Goal: Task Accomplishment & Management: Manage account settings

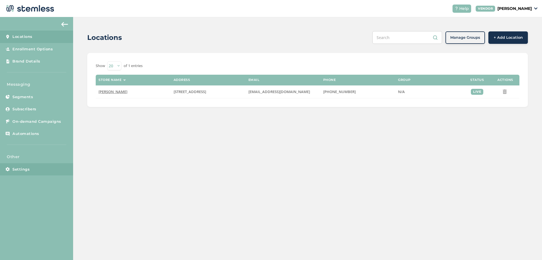
click at [39, 170] on link "Settings" at bounding box center [36, 169] width 73 height 12
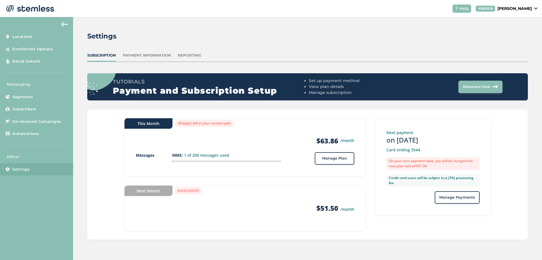
click at [98, 123] on div "This Month 18 day(s) left in your current plan Products $63.86 /month Messages …" at bounding box center [307, 174] width 441 height 130
click at [95, 123] on div "This Month 18 day(s) left in your current plan Products $63.86 /month Messages …" at bounding box center [307, 174] width 441 height 130
click at [98, 123] on div "This Month 18 day(s) left in your current plan Products $63.86 /month Messages …" at bounding box center [307, 174] width 441 height 130
click at [19, 108] on span "Subscribers" at bounding box center [24, 109] width 24 height 6
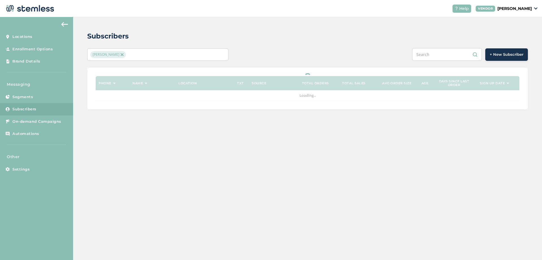
click at [182, 56] on div "[PERSON_NAME]" at bounding box center [154, 54] width 129 height 7
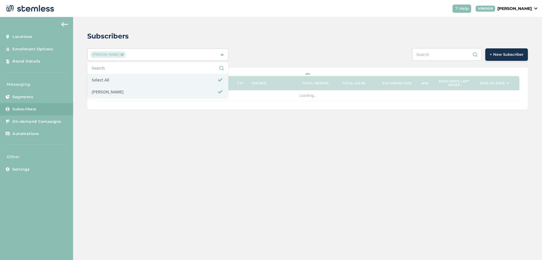
click at [182, 55] on div "[PERSON_NAME]" at bounding box center [154, 54] width 129 height 7
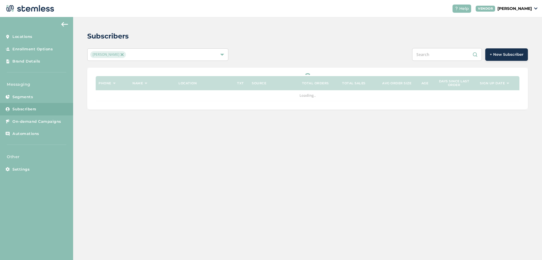
click at [237, 33] on div "Subscribers" at bounding box center [305, 36] width 436 height 10
click at [271, 31] on div "Subscribers [PERSON_NAME] + New Subscriber Phone Name Location TXT Source Total…" at bounding box center [307, 70] width 469 height 106
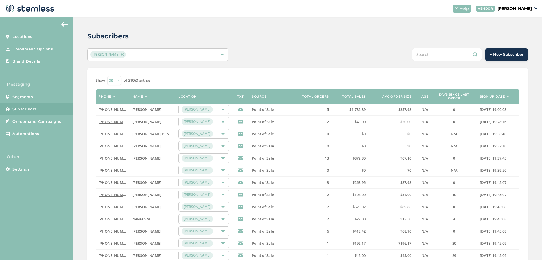
click at [82, 102] on div "Subscribers [PERSON_NAME] + New Subscriber Show 20 50 100 of 31063 entries Phon…" at bounding box center [307, 201] width 469 height 368
click at [499, 97] on label "Sign up date" at bounding box center [492, 97] width 25 height 4
click at [496, 98] on label "Sign up date" at bounding box center [492, 97] width 25 height 4
click at [79, 111] on div "Subscribers [PERSON_NAME] + New Subscriber Show 20 50 100 of 31063 entries Phon…" at bounding box center [307, 201] width 469 height 368
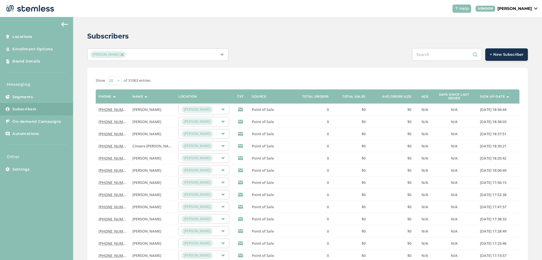
click at [79, 111] on div "Subscribers [PERSON_NAME] + New Subscriber Show 20 50 100 of 31063 entries Phon…" at bounding box center [307, 201] width 469 height 368
click at [80, 111] on div "Subscribers [PERSON_NAME] + New Subscriber Show 20 50 100 of 31063 entries Phon…" at bounding box center [307, 201] width 469 height 368
click at [77, 66] on div "Subscribers [PERSON_NAME] + New Subscriber Show 20 50 100 of 31063 entries Phon…" at bounding box center [307, 201] width 469 height 368
click at [80, 76] on div "Subscribers [PERSON_NAME] + New Subscriber Show 20 50 100 of 31063 entries Phon…" at bounding box center [307, 201] width 469 height 368
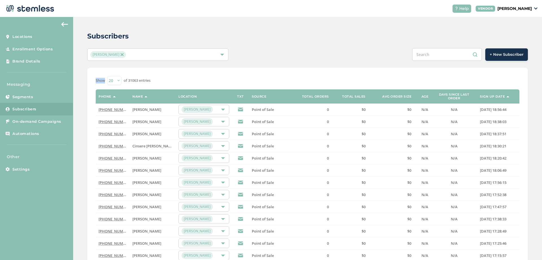
click at [80, 76] on div "Subscribers [PERSON_NAME] + New Subscriber Show 20 50 100 of 31063 entries Phon…" at bounding box center [307, 201] width 469 height 368
click at [81, 80] on div "Subscribers [PERSON_NAME] + New Subscriber Show 20 50 100 of 31063 entries Phon…" at bounding box center [307, 201] width 469 height 368
click at [81, 79] on div "Subscribers [PERSON_NAME] + New Subscriber Show 20 50 100 of 31063 entries Phon…" at bounding box center [307, 201] width 469 height 368
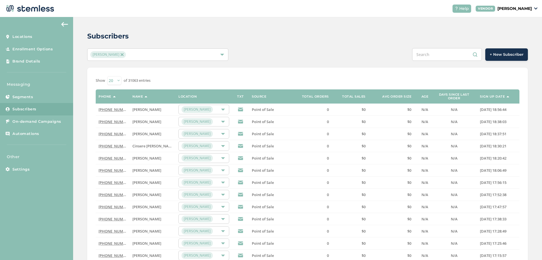
click at [81, 79] on div "Subscribers [PERSON_NAME] + New Subscriber Show 20 50 100 of 31063 entries Phon…" at bounding box center [307, 201] width 469 height 368
click at [81, 80] on div "Subscribers [PERSON_NAME] + New Subscriber Show 20 50 100 of 31063 entries Phon…" at bounding box center [307, 201] width 469 height 368
drag, startPoint x: 95, startPoint y: 80, endPoint x: 104, endPoint y: 81, distance: 8.8
click at [104, 81] on div "Show 20 50 100 of 31063 entries Phone Name Location TXT Source Total orders Tot…" at bounding box center [307, 211] width 441 height 287
click at [99, 80] on label "Show" at bounding box center [100, 81] width 9 height 6
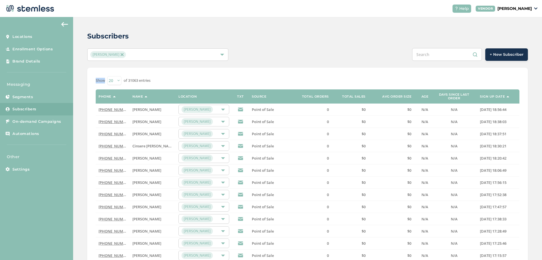
click at [99, 80] on label "Show" at bounding box center [100, 81] width 9 height 6
click at [85, 82] on div "Subscribers [PERSON_NAME] + New Subscriber Show 20 50 100 of 31063 entries Phon…" at bounding box center [307, 201] width 469 height 368
click at [80, 84] on div "Subscribers [PERSON_NAME] + New Subscriber Show 20 50 100 of 31063 entries Phon…" at bounding box center [307, 201] width 469 height 368
click at [77, 123] on div "Subscribers [PERSON_NAME] + New Subscriber Show 20 50 100 of 31063 entries Phon…" at bounding box center [307, 201] width 469 height 368
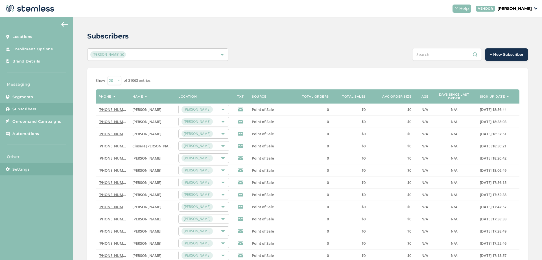
click at [34, 167] on link "Settings" at bounding box center [36, 169] width 73 height 12
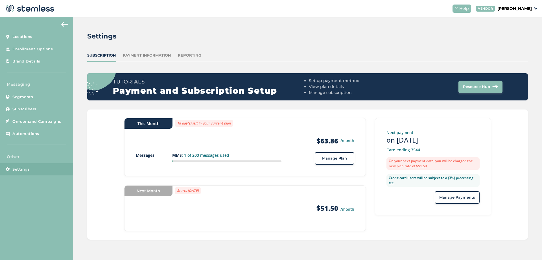
click at [79, 117] on div "Settings Subscription Payment Information Reporting Tutorials Payment and Subsc…" at bounding box center [307, 135] width 469 height 236
click at [28, 110] on span "Subscribers" at bounding box center [24, 109] width 24 height 6
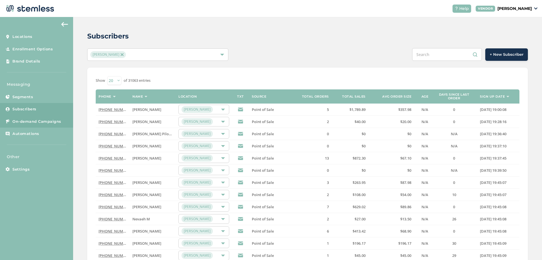
click at [48, 119] on span "On-demand Campaigns" at bounding box center [36, 122] width 49 height 6
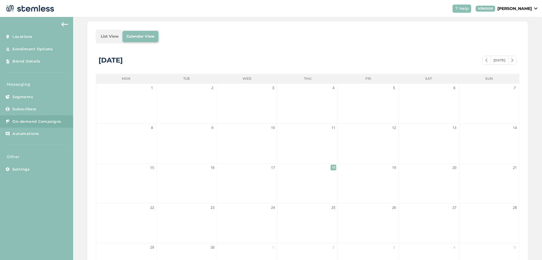
scroll to position [34, 0]
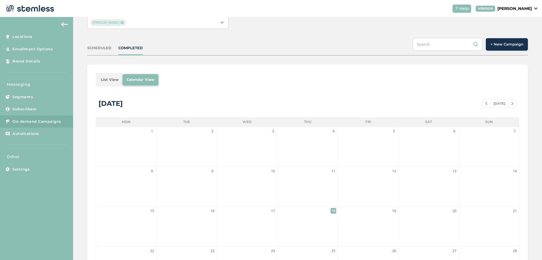
click at [116, 77] on li "List View" at bounding box center [110, 79] width 26 height 11
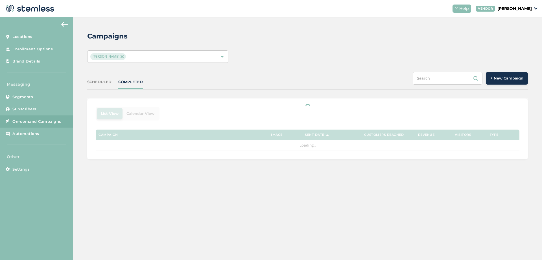
scroll to position [0, 0]
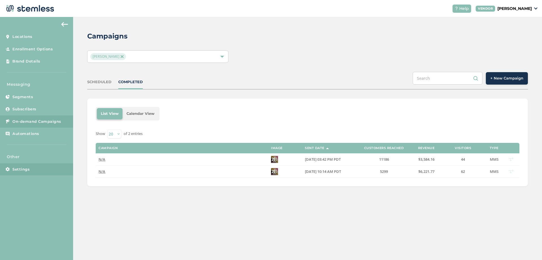
click at [53, 168] on link "Settings" at bounding box center [36, 169] width 73 height 12
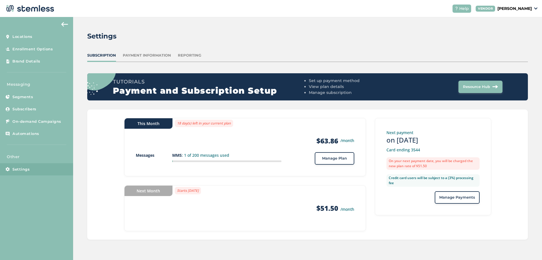
click at [92, 133] on div "This Month 18 day(s) left in your current plan Products $63.86 /month Messages …" at bounding box center [307, 174] width 441 height 130
drag, startPoint x: 322, startPoint y: 140, endPoint x: 339, endPoint y: 139, distance: 17.3
click at [339, 139] on div "$63.86 /month" at bounding box center [336, 140] width 38 height 9
click at [81, 136] on div "Settings Subscription Payment Information Reporting Tutorials Payment and Subsc…" at bounding box center [307, 135] width 469 height 236
click at [79, 122] on div "Settings Subscription Payment Information Reporting Tutorials Payment and Subsc…" at bounding box center [307, 135] width 469 height 236
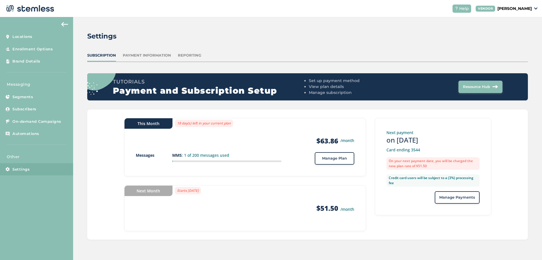
click at [93, 127] on div "This Month 18 day(s) left in your current plan Products $63.86 /month Messages …" at bounding box center [307, 174] width 441 height 130
click at [85, 128] on div "Settings Subscription Payment Information Reporting Tutorials Payment and Subsc…" at bounding box center [307, 135] width 469 height 236
click at [84, 127] on div "Settings Subscription Payment Information Reporting Tutorials Payment and Subsc…" at bounding box center [307, 135] width 469 height 236
click at [32, 35] on span "Locations" at bounding box center [22, 37] width 20 height 6
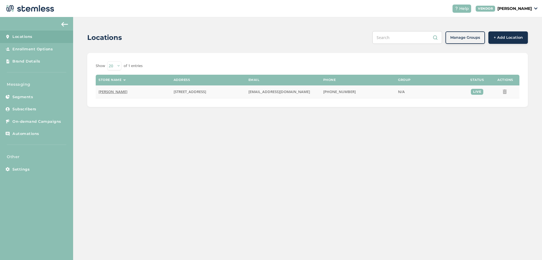
click at [112, 90] on span "[PERSON_NAME]" at bounding box center [113, 91] width 29 height 5
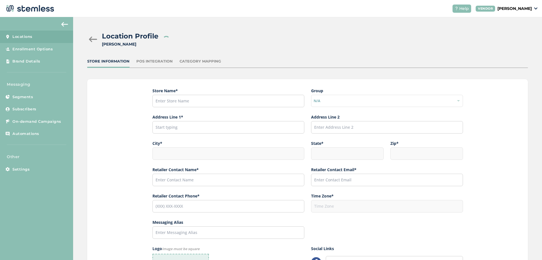
type input "[PERSON_NAME]"
type input "[STREET_ADDRESS]"
type input "[GEOGRAPHIC_DATA]"
type input "NV"
type input "89118"
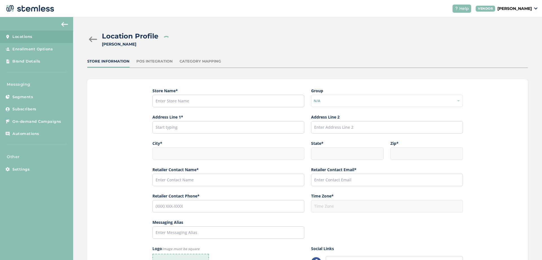
type input "[PERSON_NAME]"
type input "[EMAIL_ADDRESS][DOMAIN_NAME]"
type input "[PHONE_NUMBER]"
type input "America/Los_Angeles"
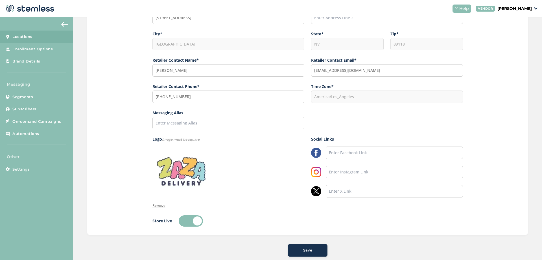
scroll to position [120, 0]
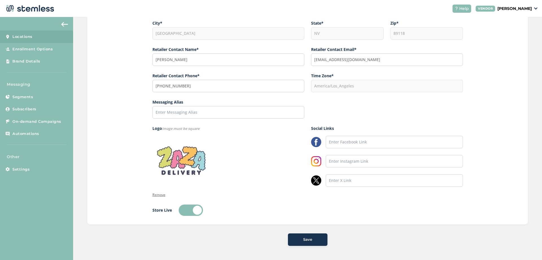
click at [132, 136] on div "Store Name * Zaza Delivery Group N/A Address Line 1* [STREET_ADDRESS] Address L…" at bounding box center [307, 91] width 441 height 265
drag, startPoint x: 162, startPoint y: 129, endPoint x: 202, endPoint y: 129, distance: 40.7
click at [202, 129] on label "Logo Image must be square" at bounding box center [229, 128] width 152 height 6
click at [124, 126] on div "Store Name * Zaza Delivery Group N/A Address Line 1* [STREET_ADDRESS] Address L…" at bounding box center [307, 91] width 441 height 265
